Goal: Transaction & Acquisition: Purchase product/service

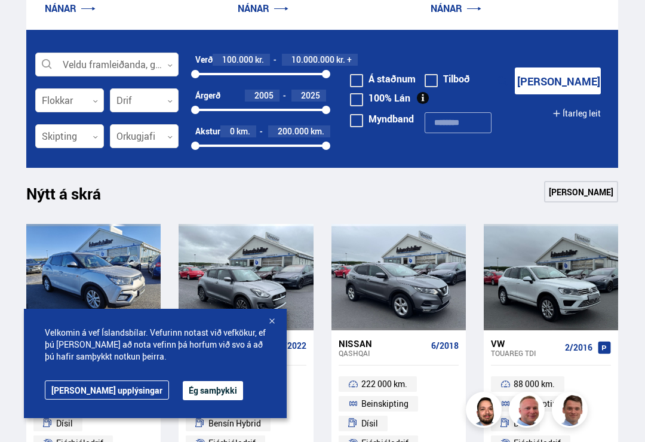
scroll to position [314, 0]
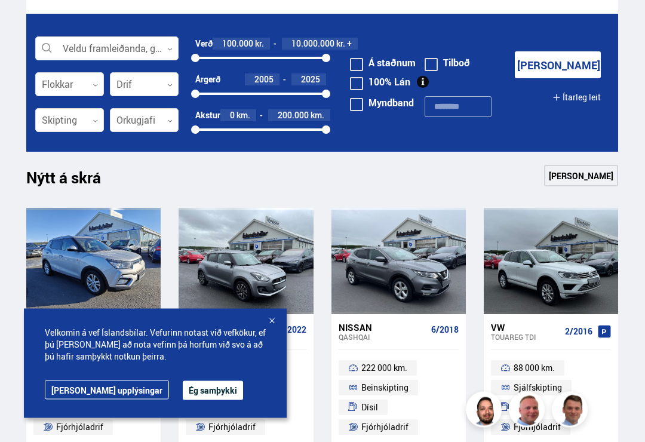
click at [165, 47] on div at bounding box center [106, 50] width 143 height 24
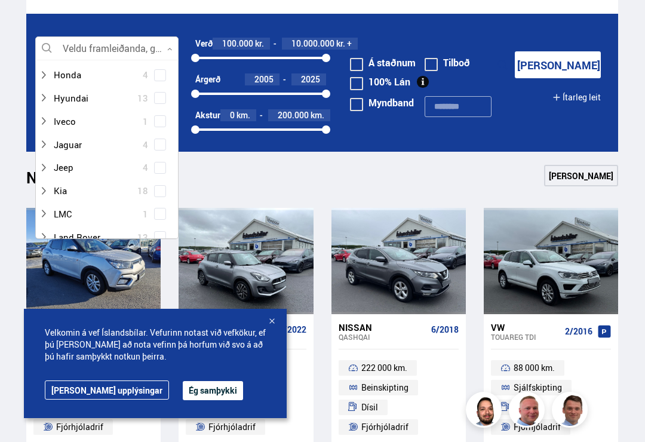
scroll to position [272, 0]
click at [76, 96] on div at bounding box center [95, 98] width 112 height 17
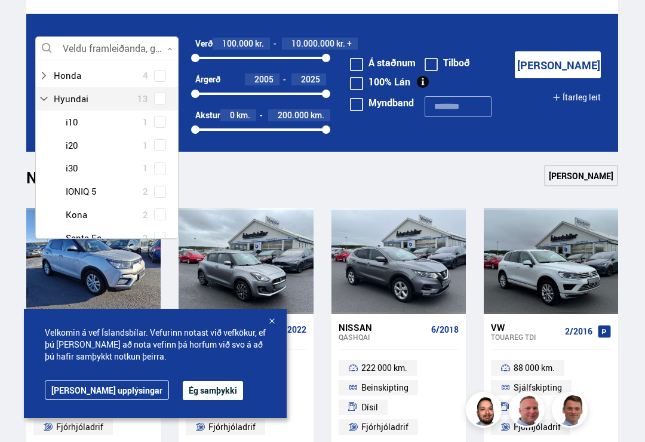
click at [97, 113] on div at bounding box center [119, 121] width 112 height 17
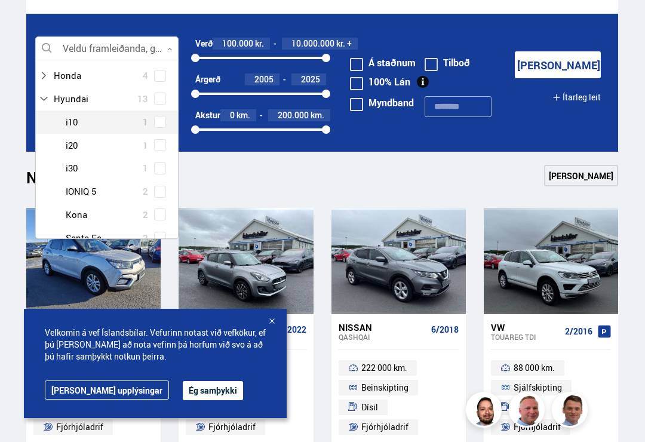
click at [165, 118] on div "Hyundai 13 Hyundai i10 1 Hyundai i20 1 Hyundai i30 1 Hyundai IONIQ 5 2 Hyundai …" at bounding box center [107, 179] width 142 height 185
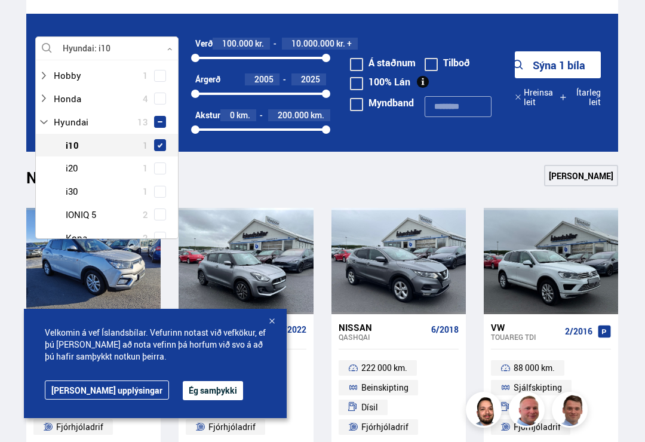
click at [418, 38] on form "Hyundai i10 Veldu framleiðanda, gerð eða eiginleika 1 Hreinsa valið Audi 14 BMW…" at bounding box center [322, 83] width 592 height 138
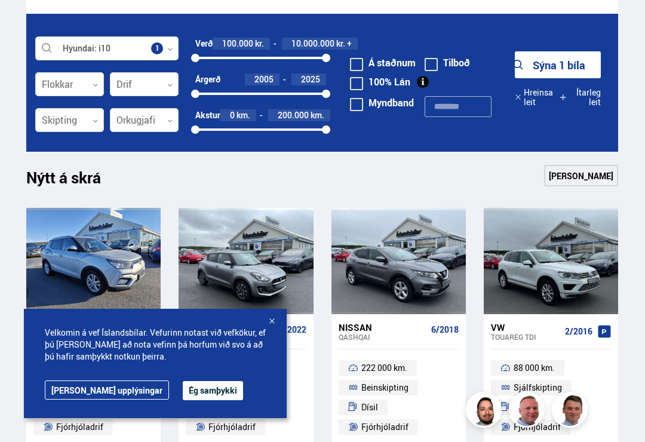
click at [563, 72] on button "Sýna 1 bíla" at bounding box center [558, 64] width 86 height 27
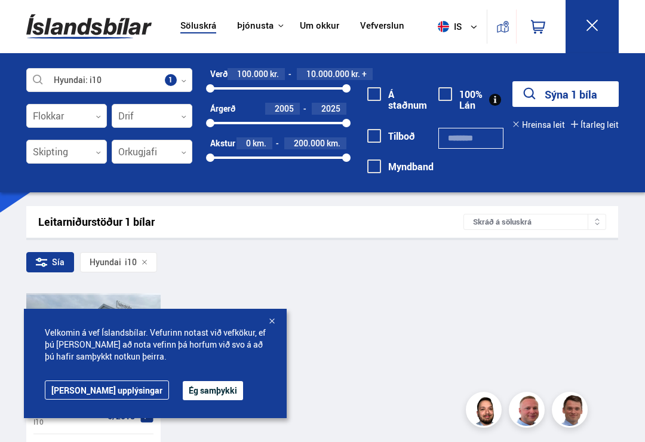
click at [366, 317] on div "Hyundai i10 6/2018 110 000 000 km. Beinskipting [GEOGRAPHIC_DATA] Framhjóladrif…" at bounding box center [322, 429] width 592 height 272
click at [101, 392] on link "[PERSON_NAME] upplýsingar" at bounding box center [107, 389] width 124 height 19
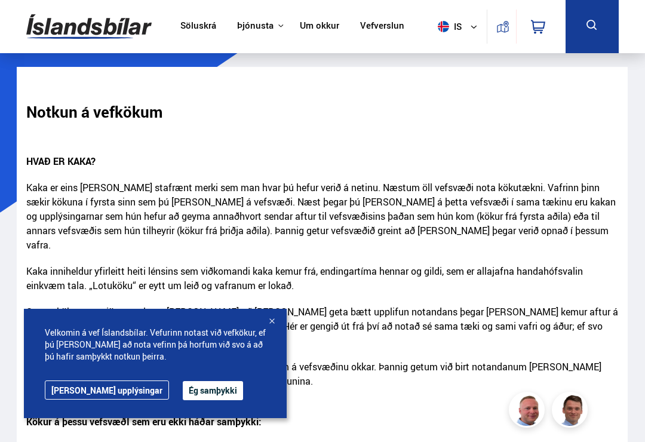
click at [100, 394] on link "[PERSON_NAME] upplýsingar" at bounding box center [107, 389] width 124 height 19
click at [277, 327] on div at bounding box center [272, 322] width 12 height 12
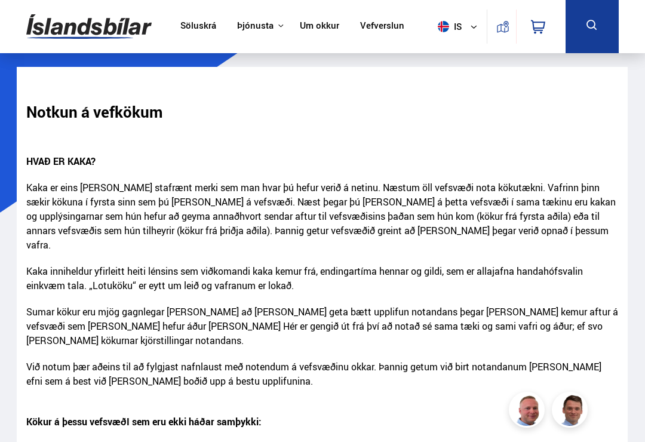
click at [195, 27] on link "Söluskrá" at bounding box center [198, 26] width 36 height 13
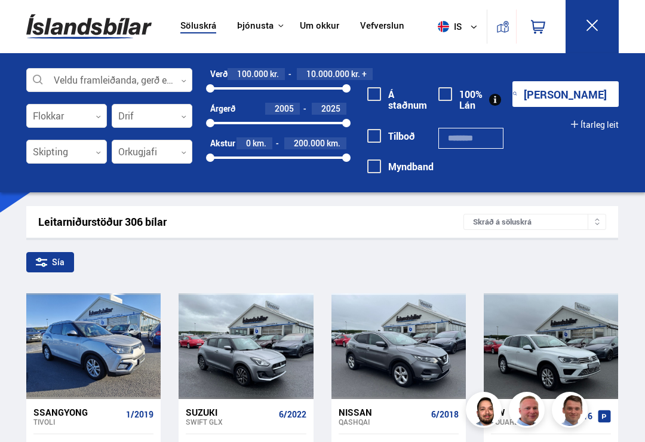
click at [572, 92] on button "[PERSON_NAME]" at bounding box center [565, 94] width 106 height 26
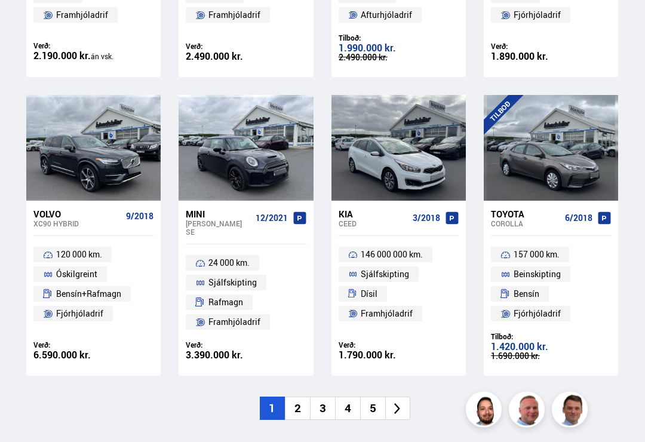
scroll to position [1526, 0]
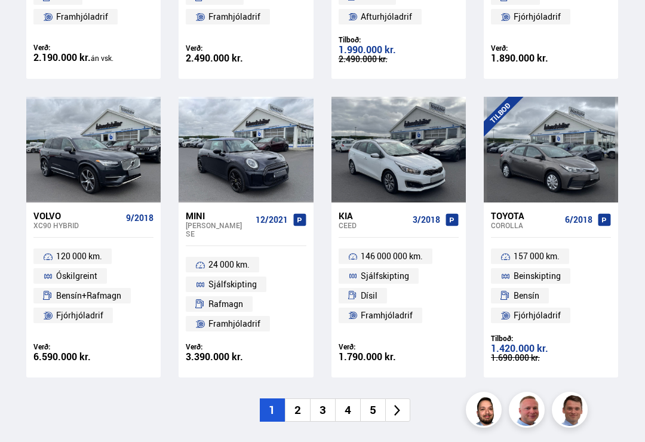
click at [407, 399] on li at bounding box center [397, 409] width 25 height 23
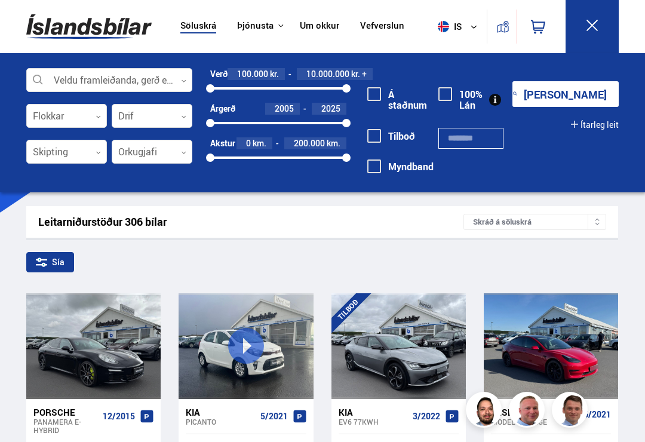
click at [598, 32] on icon at bounding box center [592, 25] width 15 height 15
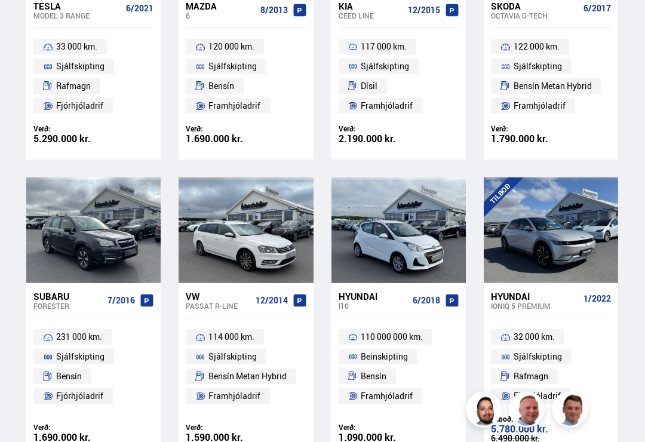
scroll to position [1474, 0]
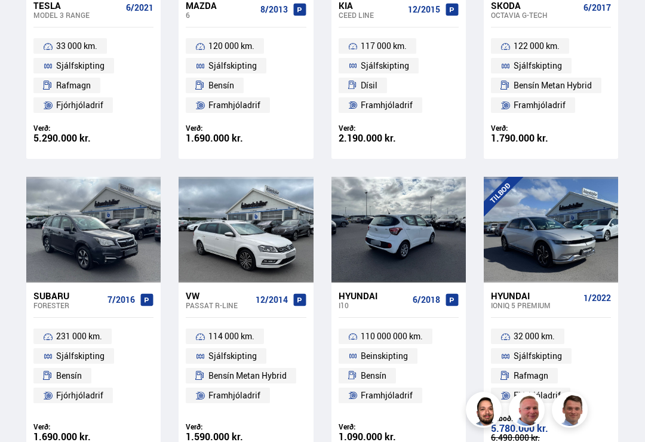
click at [392, 268] on div at bounding box center [398, 230] width 27 height 106
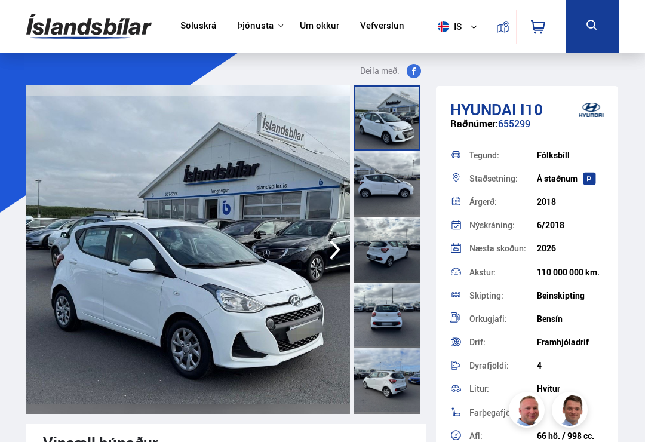
click at [266, 322] on img at bounding box center [188, 249] width 324 height 328
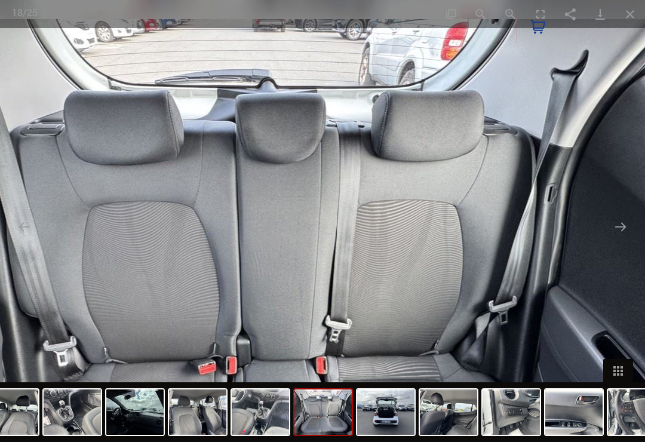
click at [628, 23] on button "Close gallery" at bounding box center [630, 14] width 30 height 28
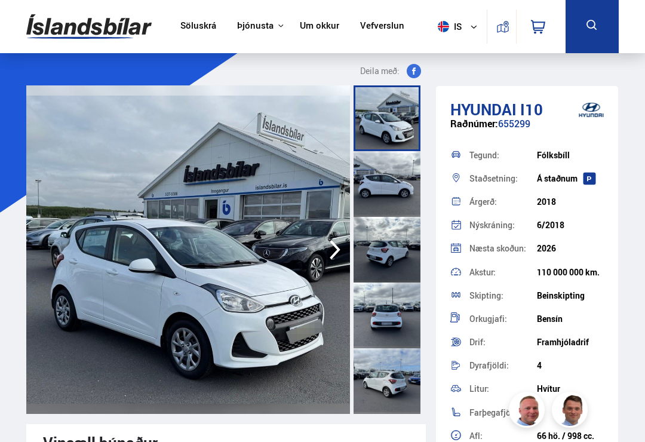
click at [265, 355] on img at bounding box center [188, 249] width 324 height 328
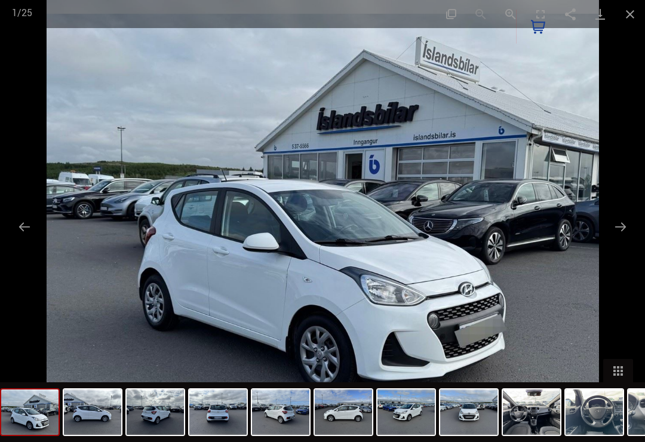
click at [632, 26] on button "Close gallery" at bounding box center [630, 14] width 30 height 28
